Goal: Obtain resource: Obtain resource

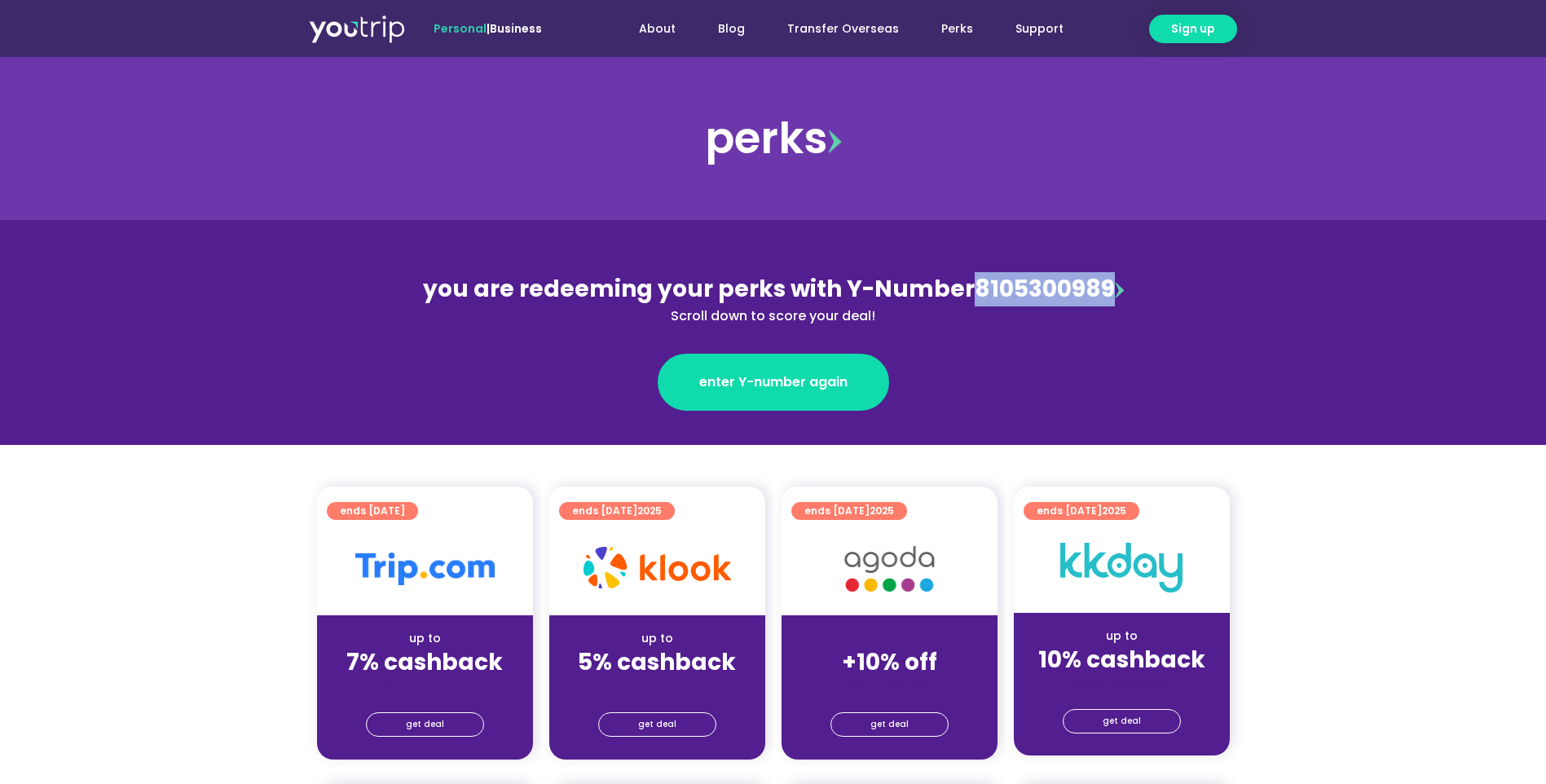
drag, startPoint x: 1103, startPoint y: 295, endPoint x: 973, endPoint y: 292, distance: 130.0
click at [973, 292] on div "you are redeeming your perks with Y-Number 8105300989 Scroll down to score your…" at bounding box center [773, 298] width 707 height 54
copy div "8105300989"
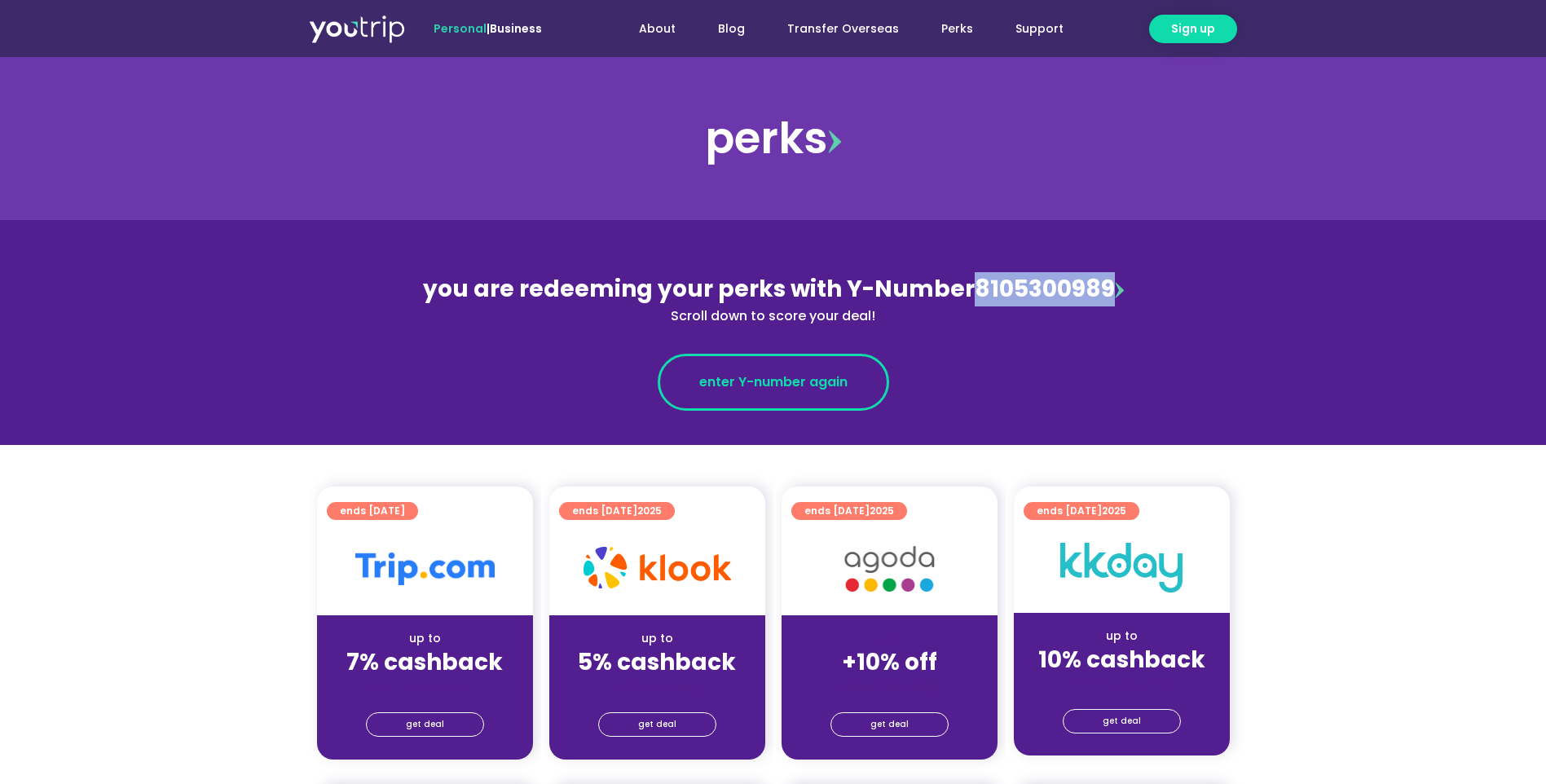
click at [776, 404] on link "enter Y-number again" at bounding box center [773, 382] width 231 height 57
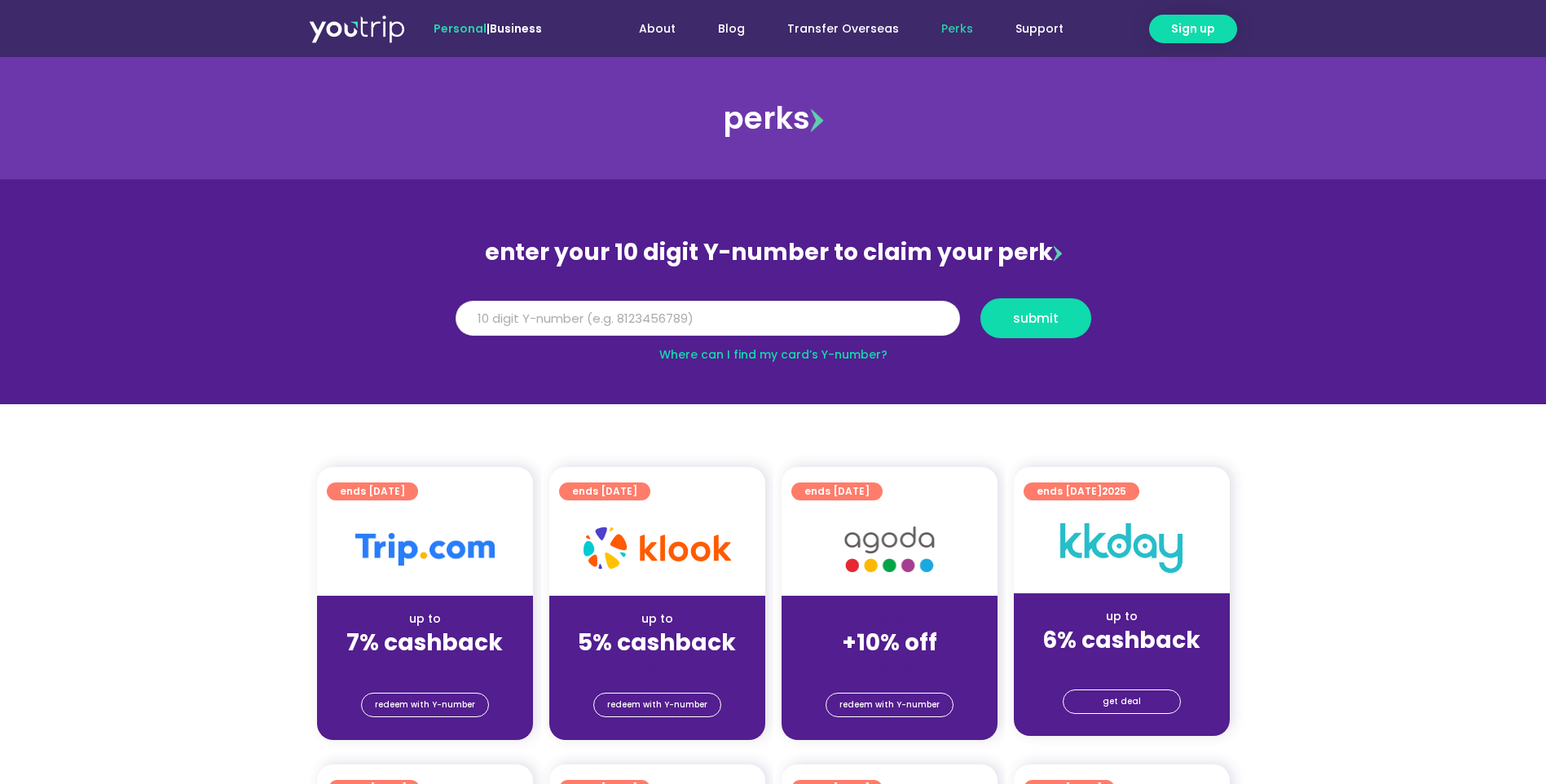
click at [791, 330] on input "Y Number" at bounding box center [707, 318] width 504 height 36
paste input "8105300989"
type input "8105300989"
click at [1026, 317] on span "submit" at bounding box center [1036, 318] width 46 height 13
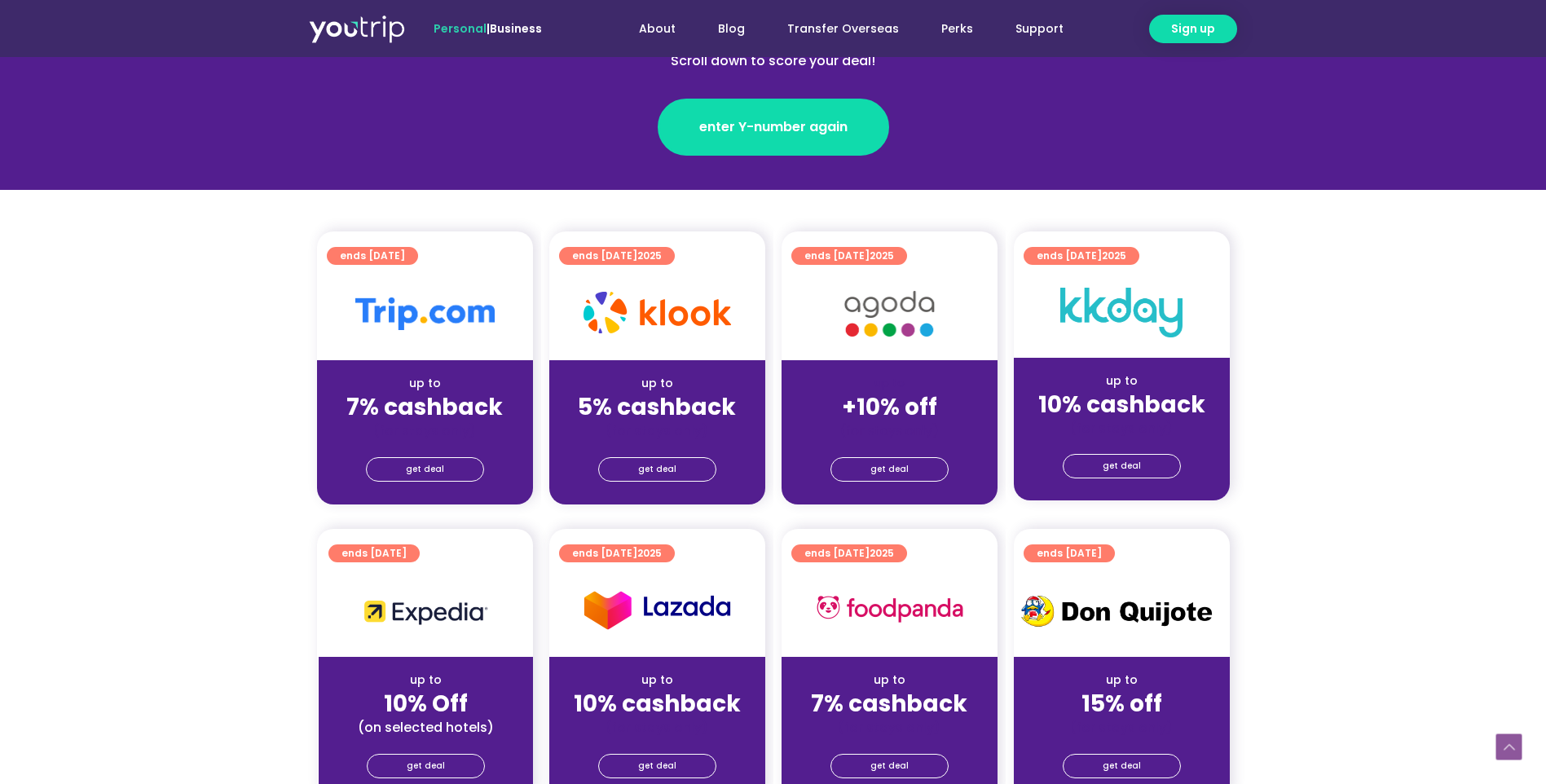
scroll to position [434, 0]
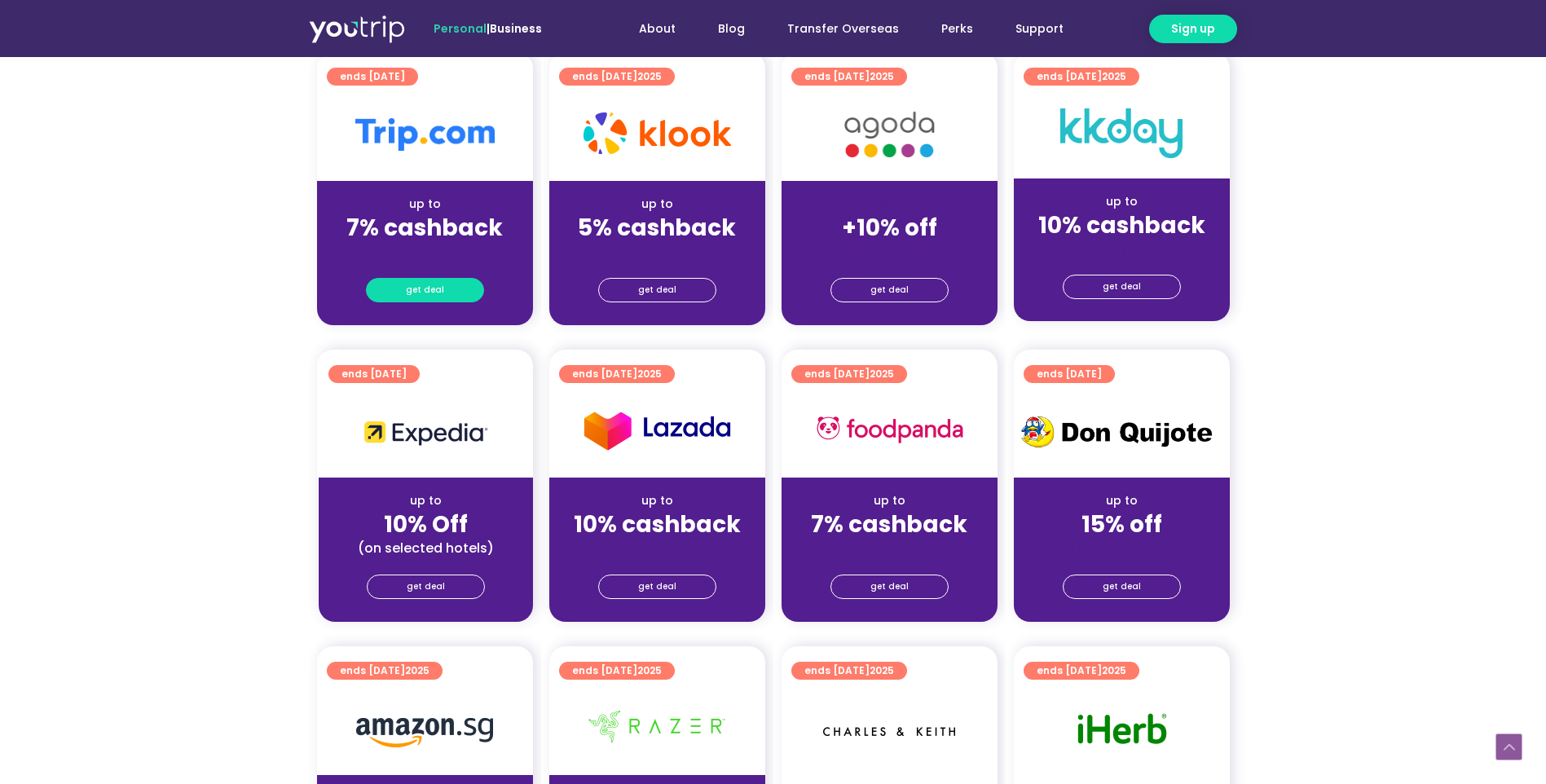
click at [412, 290] on span "get deal" at bounding box center [424, 290] width 38 height 22
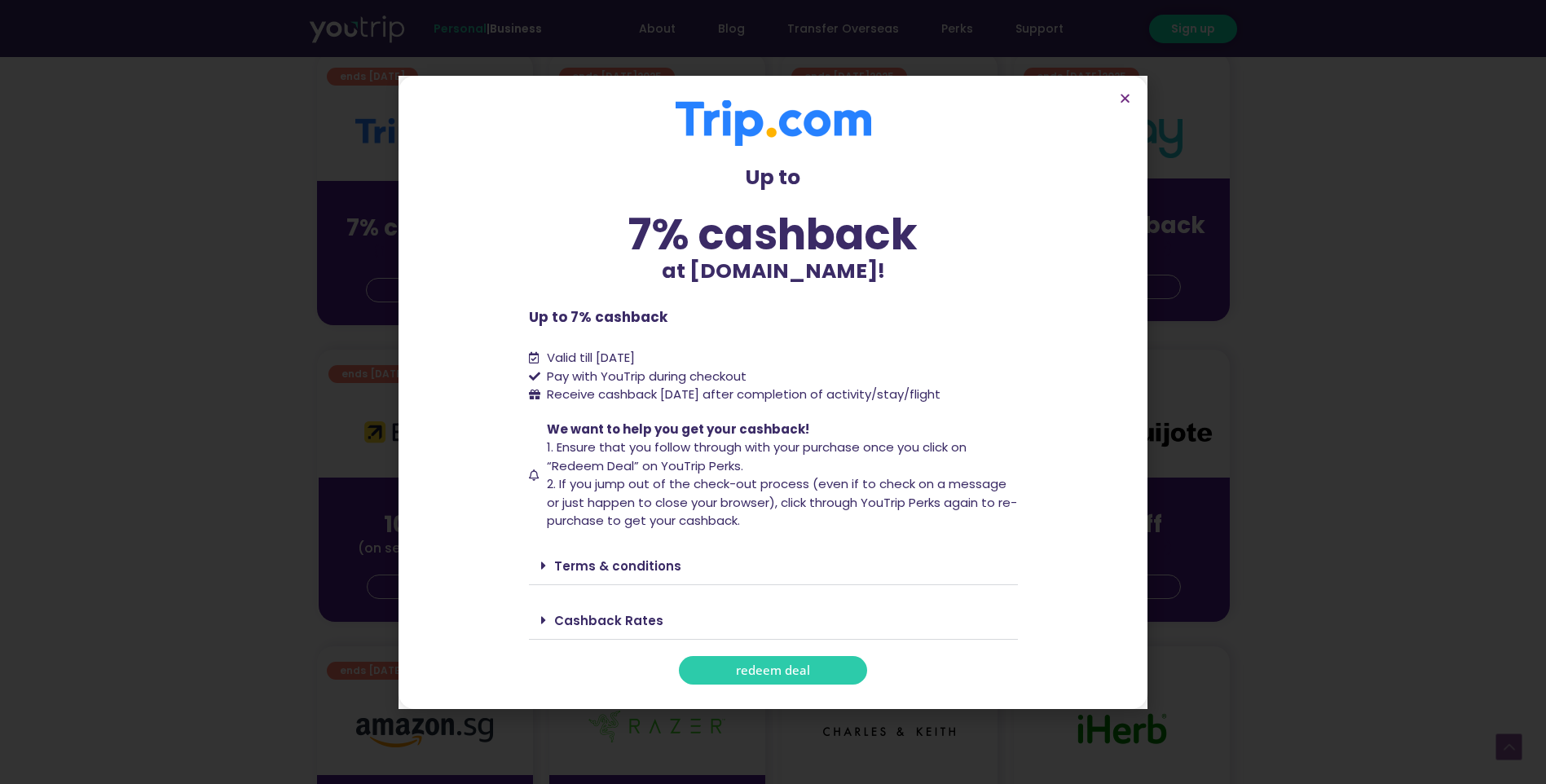
click at [740, 673] on span "redeem deal" at bounding box center [773, 670] width 74 height 13
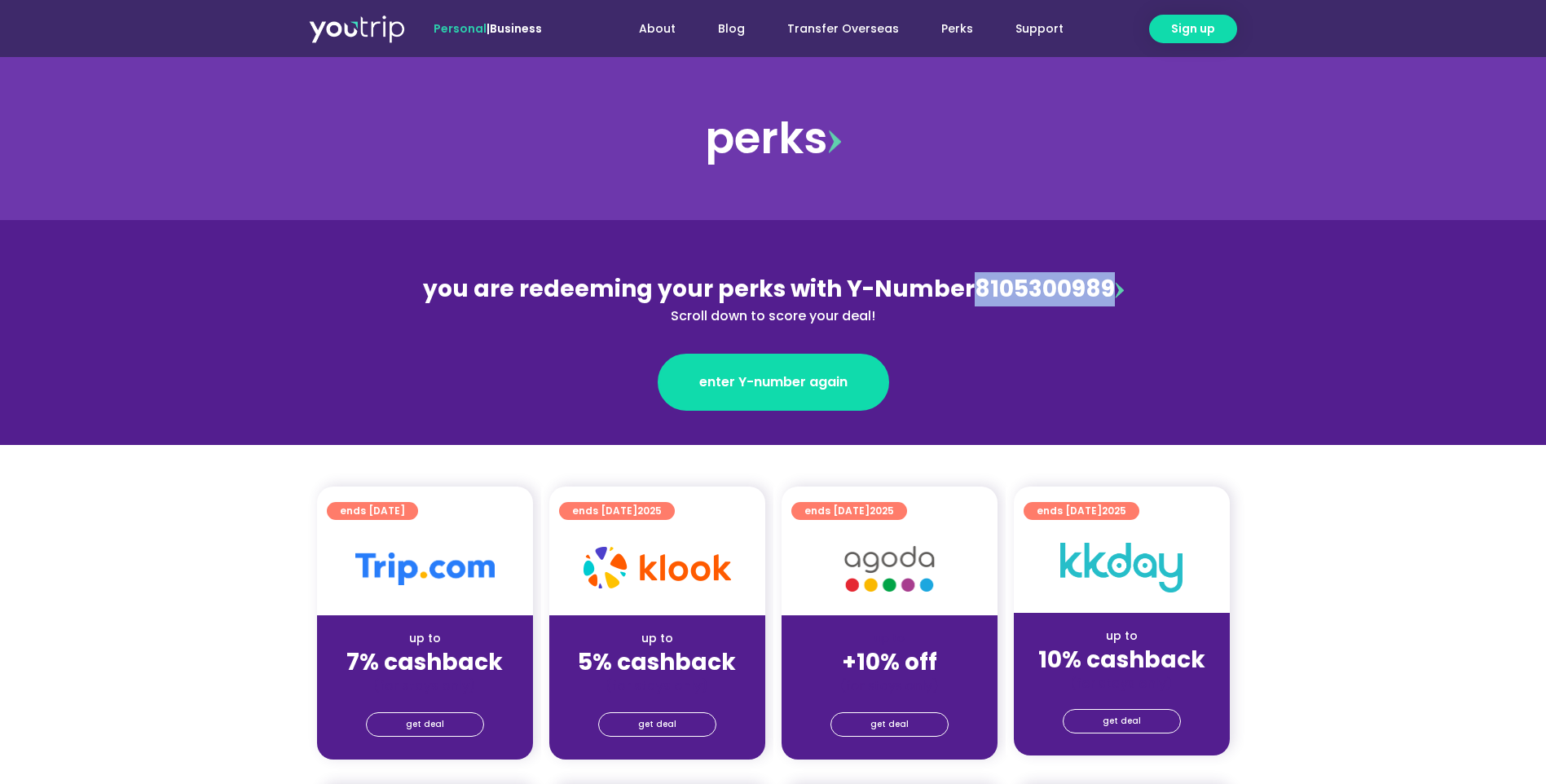
drag, startPoint x: 1104, startPoint y: 291, endPoint x: 975, endPoint y: 296, distance: 129.1
click at [970, 288] on div "you are redeeming your perks with Y-Number 8105300989 Scroll down to score your…" at bounding box center [773, 298] width 707 height 54
copy div "8105300989"
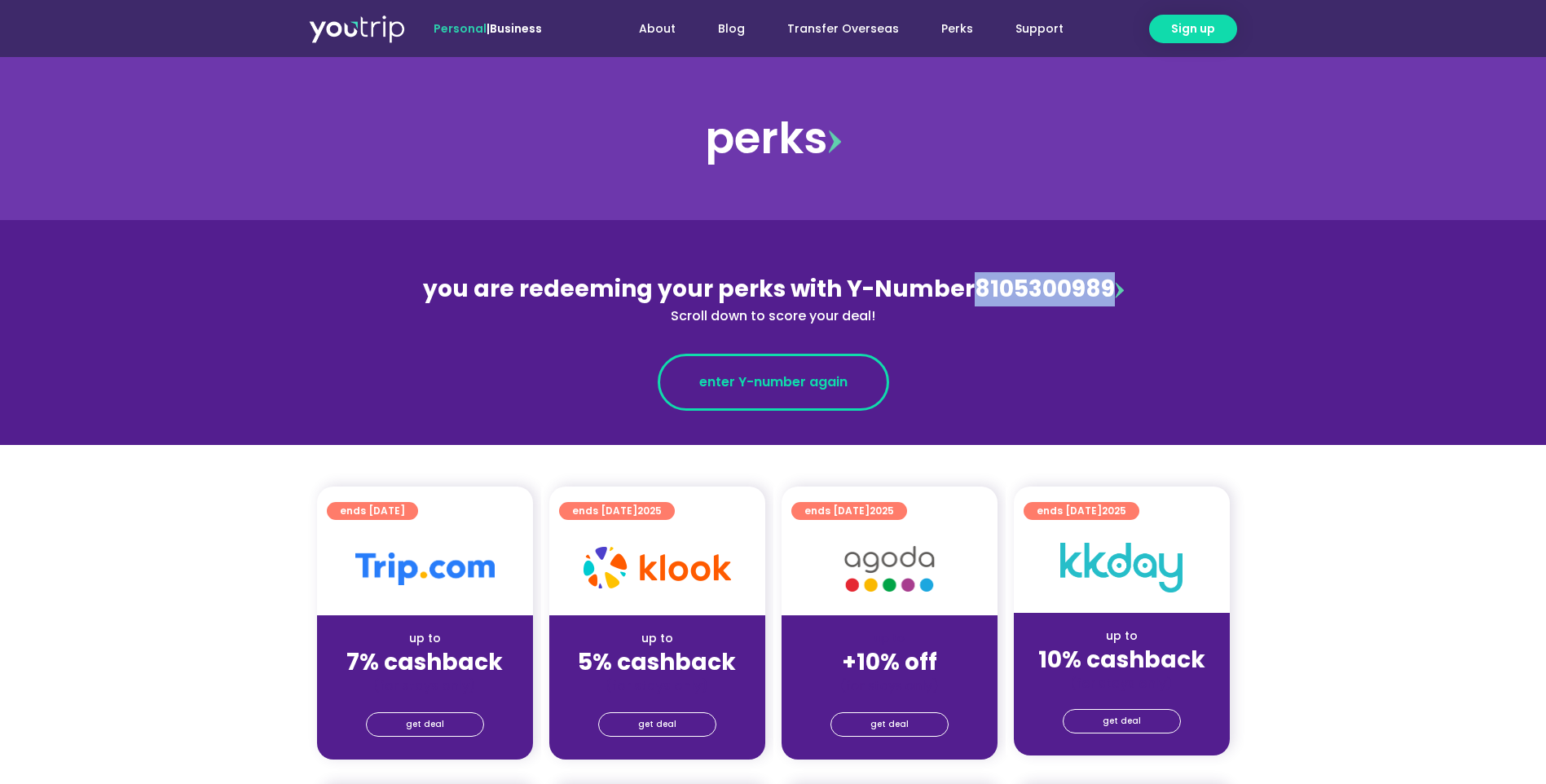
click at [786, 385] on span "enter Y-number again" at bounding box center [773, 382] width 148 height 20
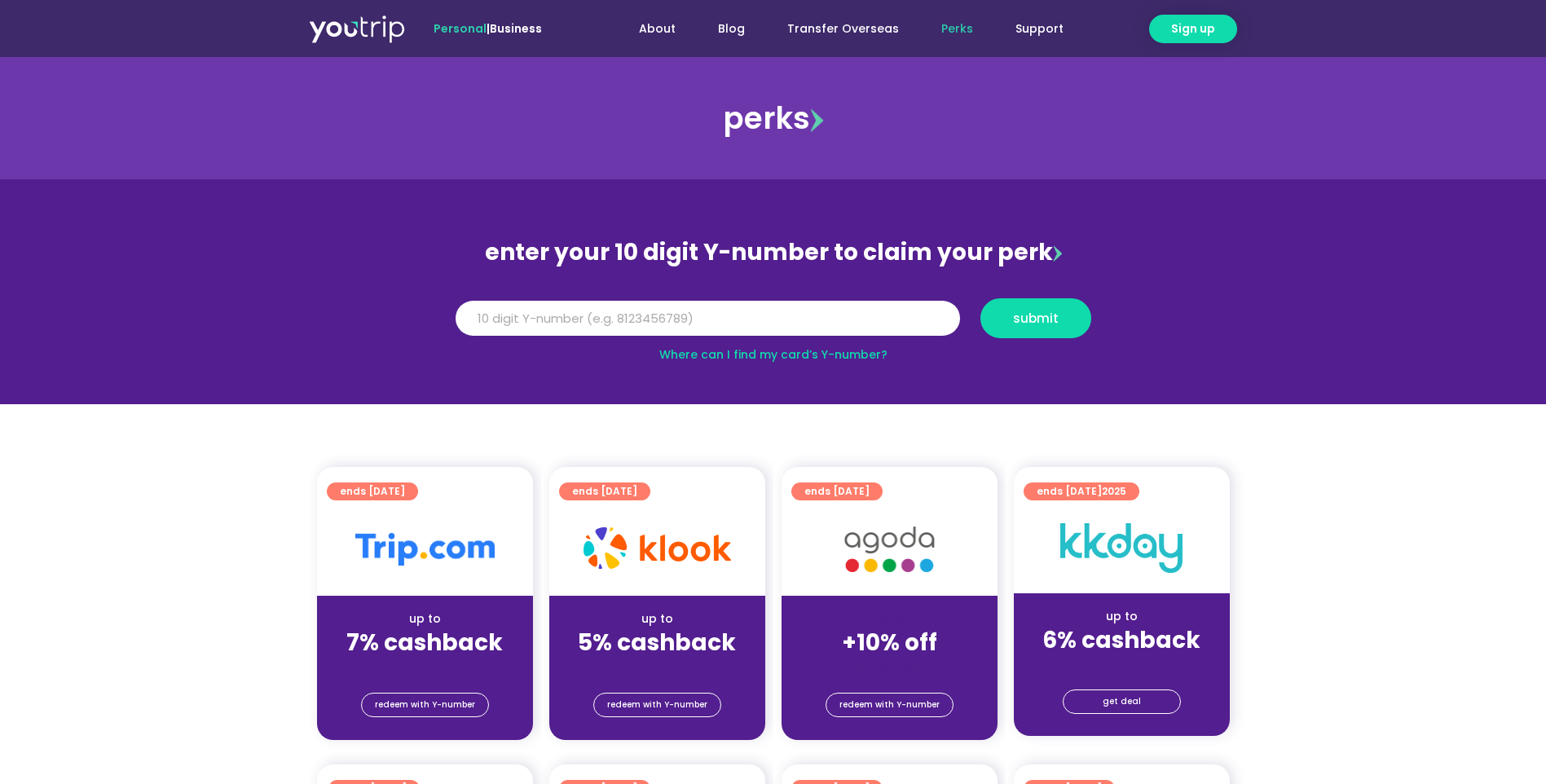
click at [670, 312] on input "Y Number" at bounding box center [707, 318] width 504 height 36
type input "8105300989"
click at [1064, 325] on button "submit" at bounding box center [1036, 318] width 111 height 40
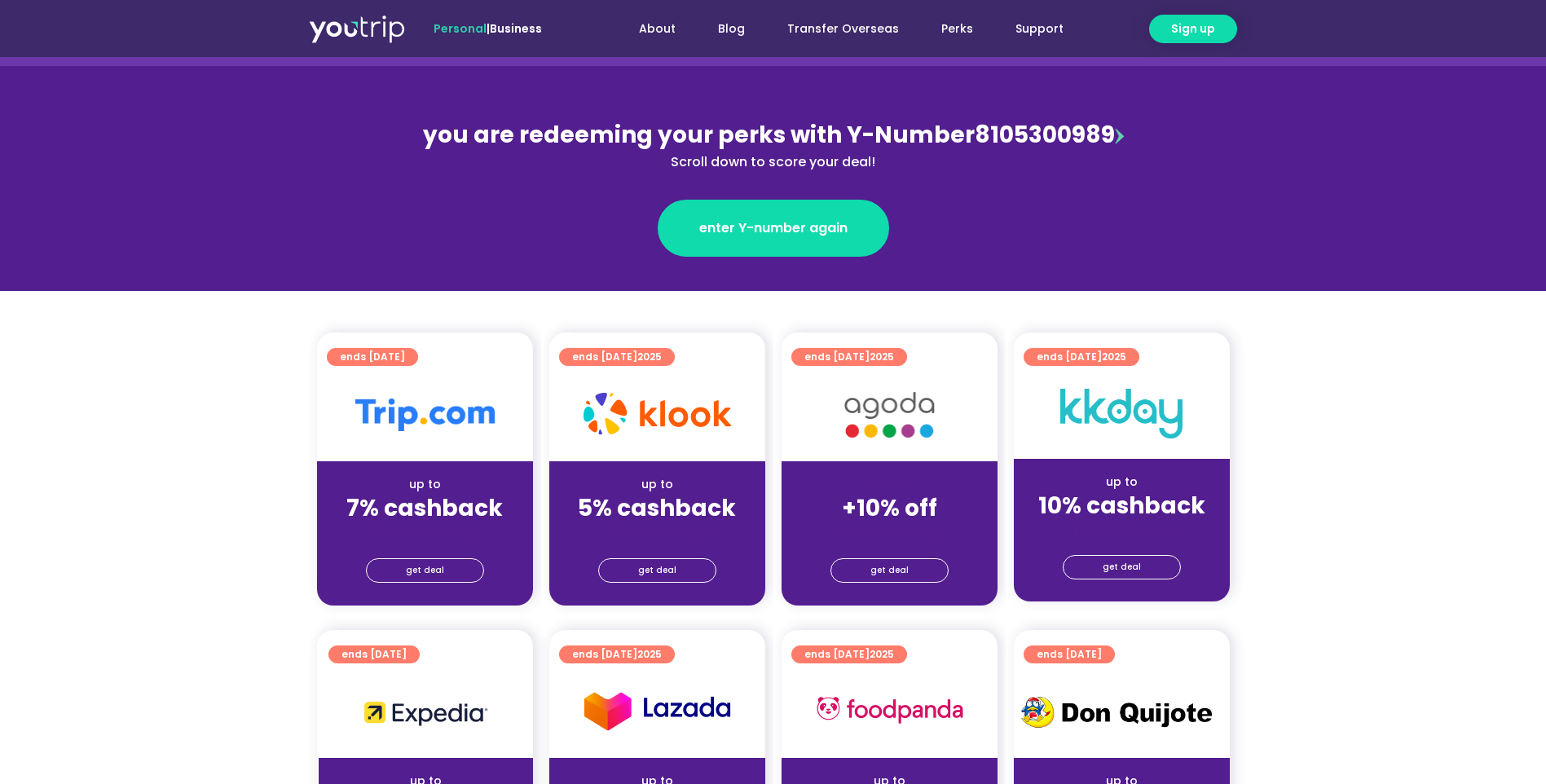
scroll to position [271, 0]
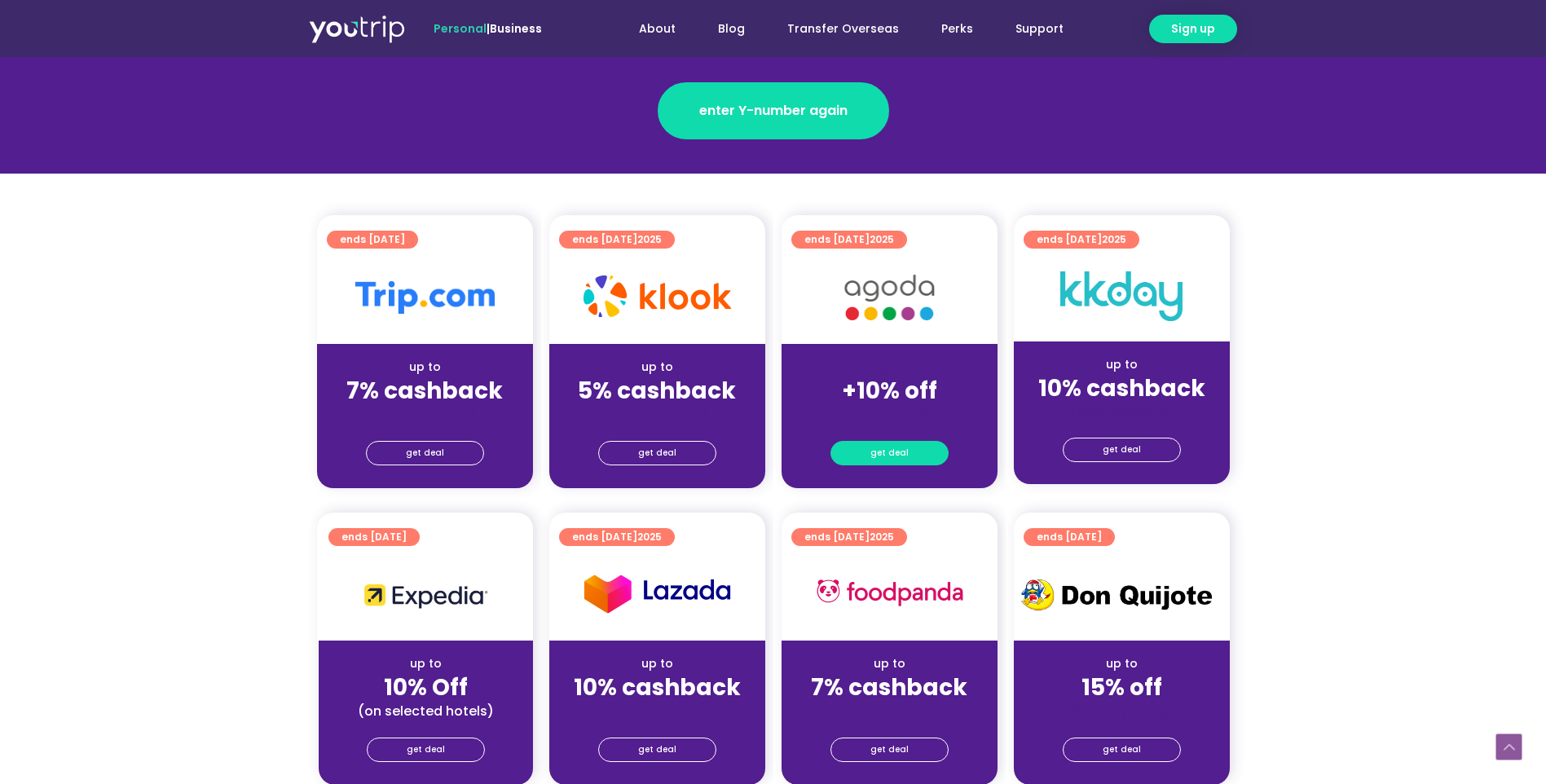
click at [913, 447] on link "get deal" at bounding box center [890, 452] width 118 height 24
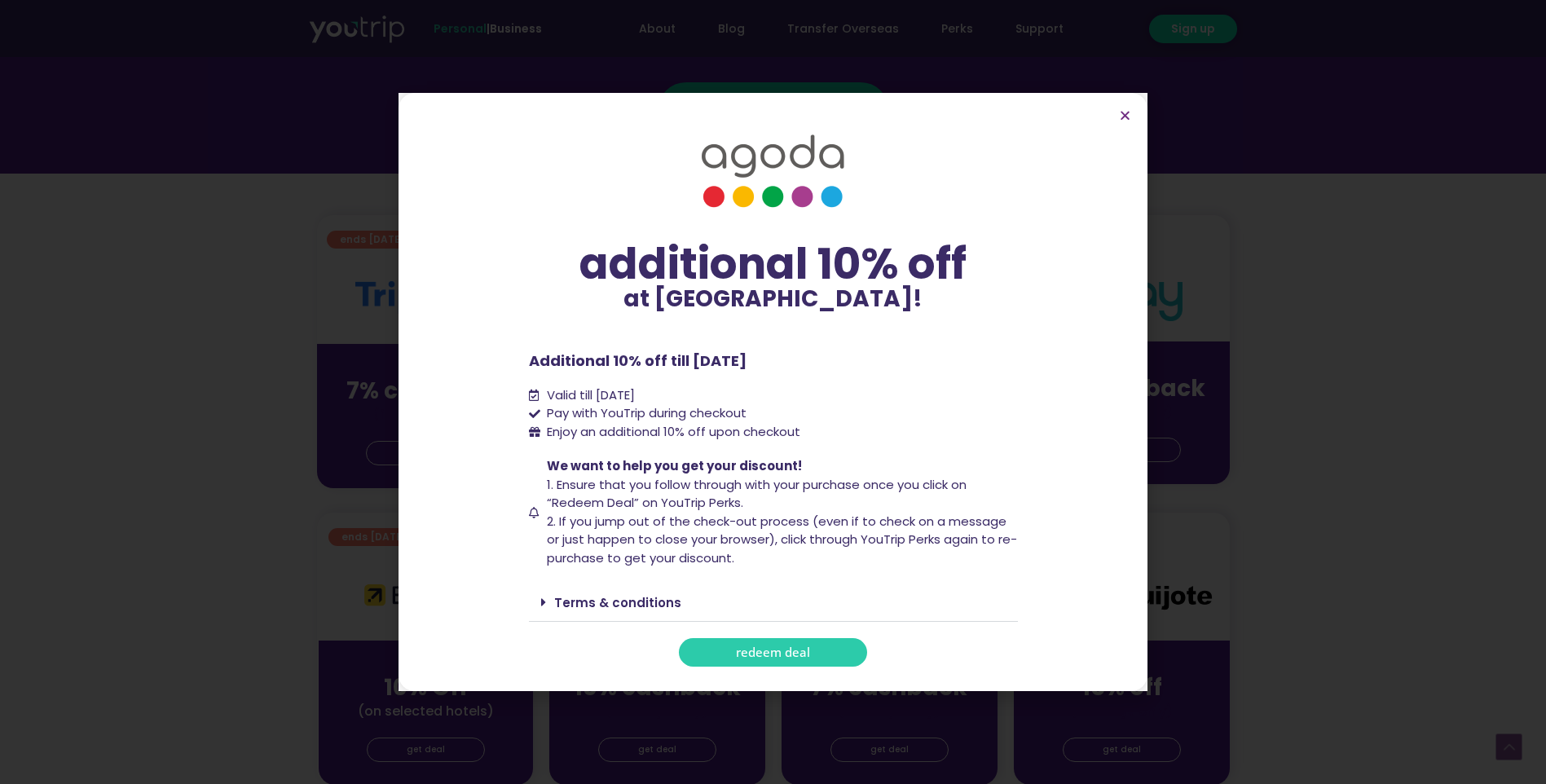
click at [781, 652] on span "redeem deal" at bounding box center [773, 652] width 74 height 13
